Goal: Navigation & Orientation: Go to known website

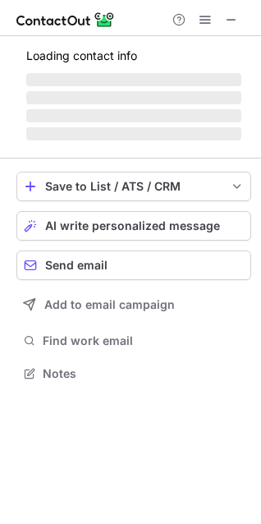
scroll to position [398, 261]
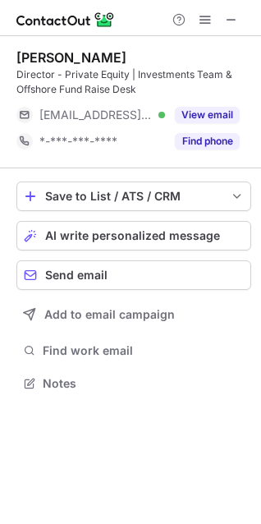
scroll to position [372, 261]
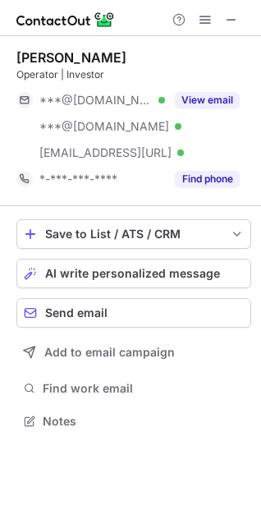
scroll to position [410, 261]
